Goal: Find specific page/section: Find specific page/section

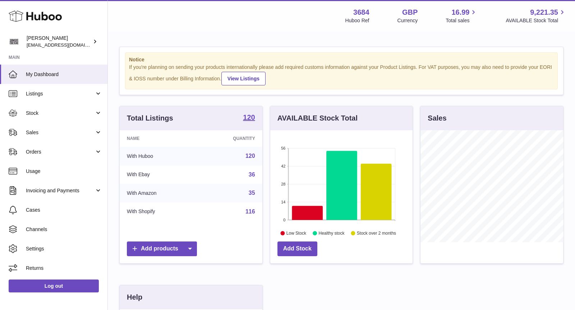
scroll to position [112, 143]
click at [36, 133] on span "Sales" at bounding box center [60, 132] width 69 height 7
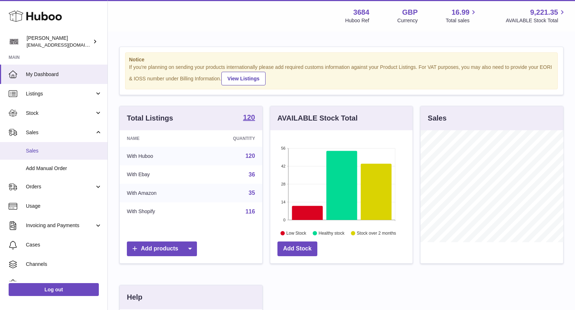
click at [42, 147] on link "Sales" at bounding box center [53, 151] width 107 height 18
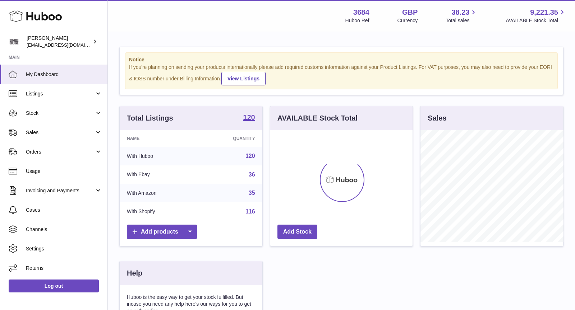
scroll to position [112, 143]
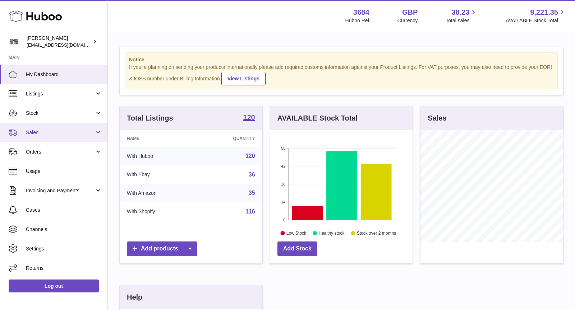
click at [62, 136] on span "Sales" at bounding box center [60, 132] width 69 height 7
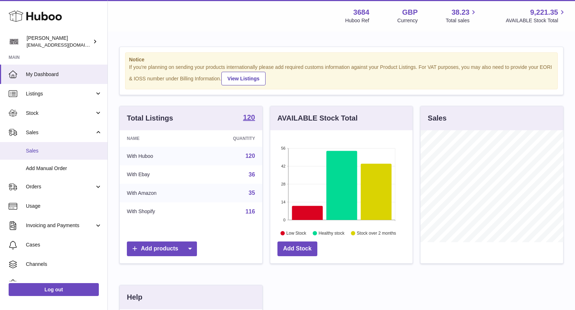
click at [58, 143] on link "Sales" at bounding box center [53, 151] width 107 height 18
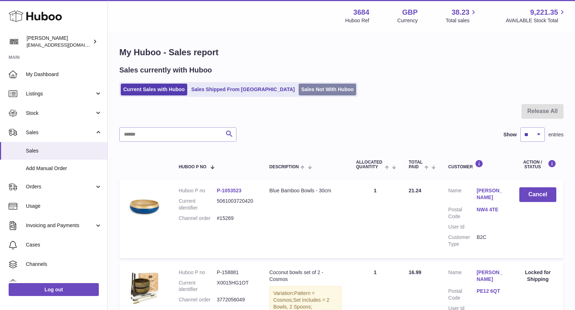
click at [299, 90] on link "Sales Not With Huboo" at bounding box center [327, 90] width 57 height 12
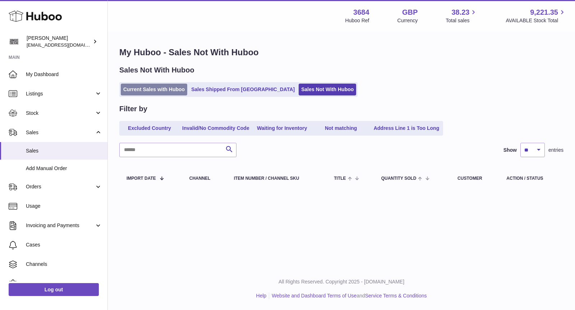
click at [165, 88] on link "Current Sales with Huboo" at bounding box center [154, 90] width 66 height 12
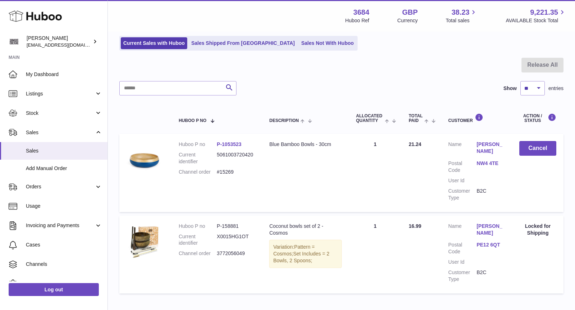
scroll to position [44, 0]
